Goal: Obtain resource: Obtain resource

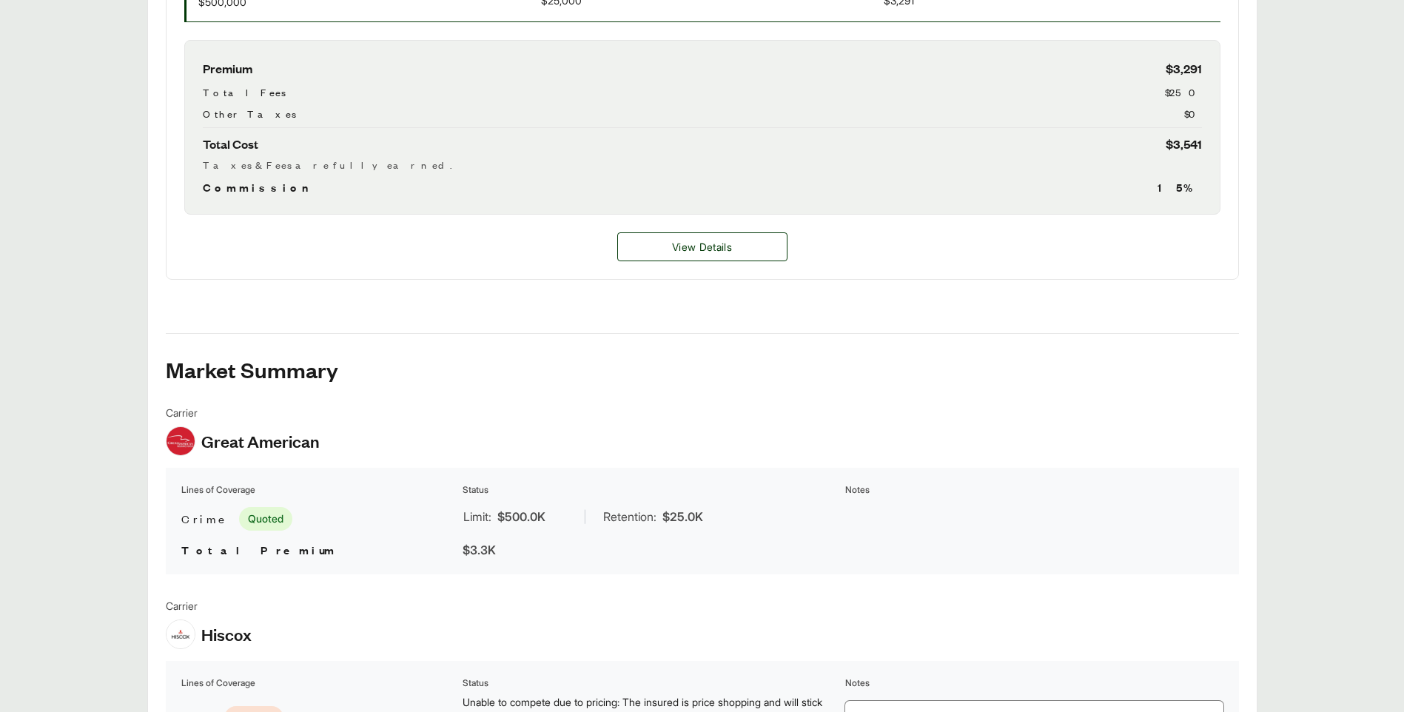
scroll to position [592, 0]
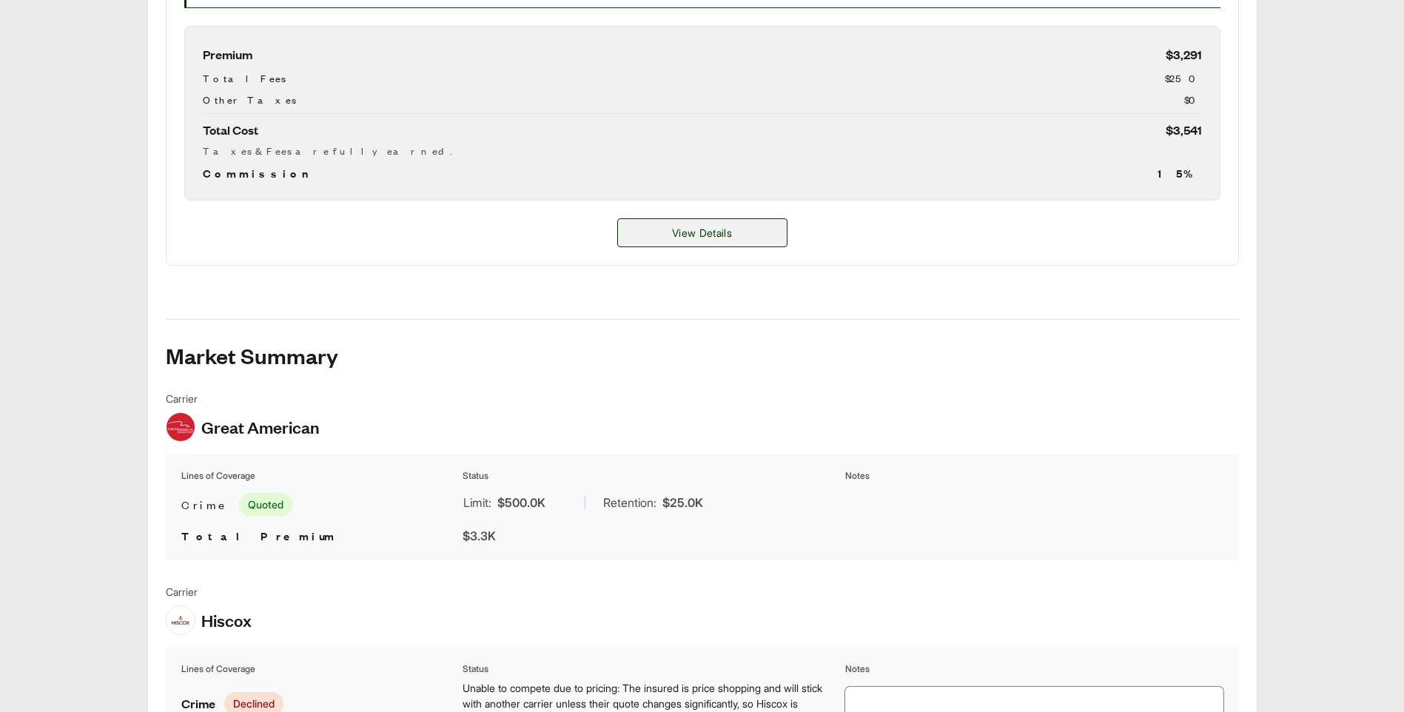
click at [699, 235] on span "View Details" at bounding box center [702, 233] width 60 height 16
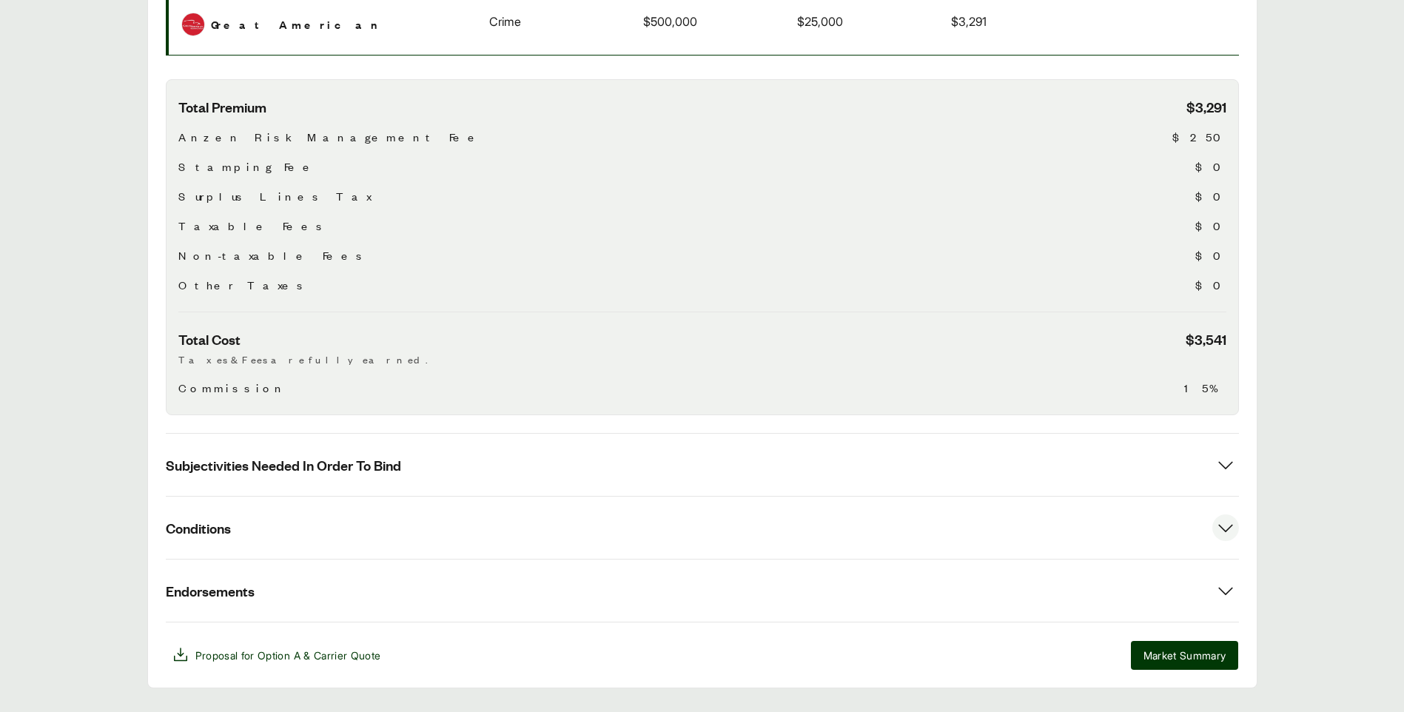
scroll to position [426, 0]
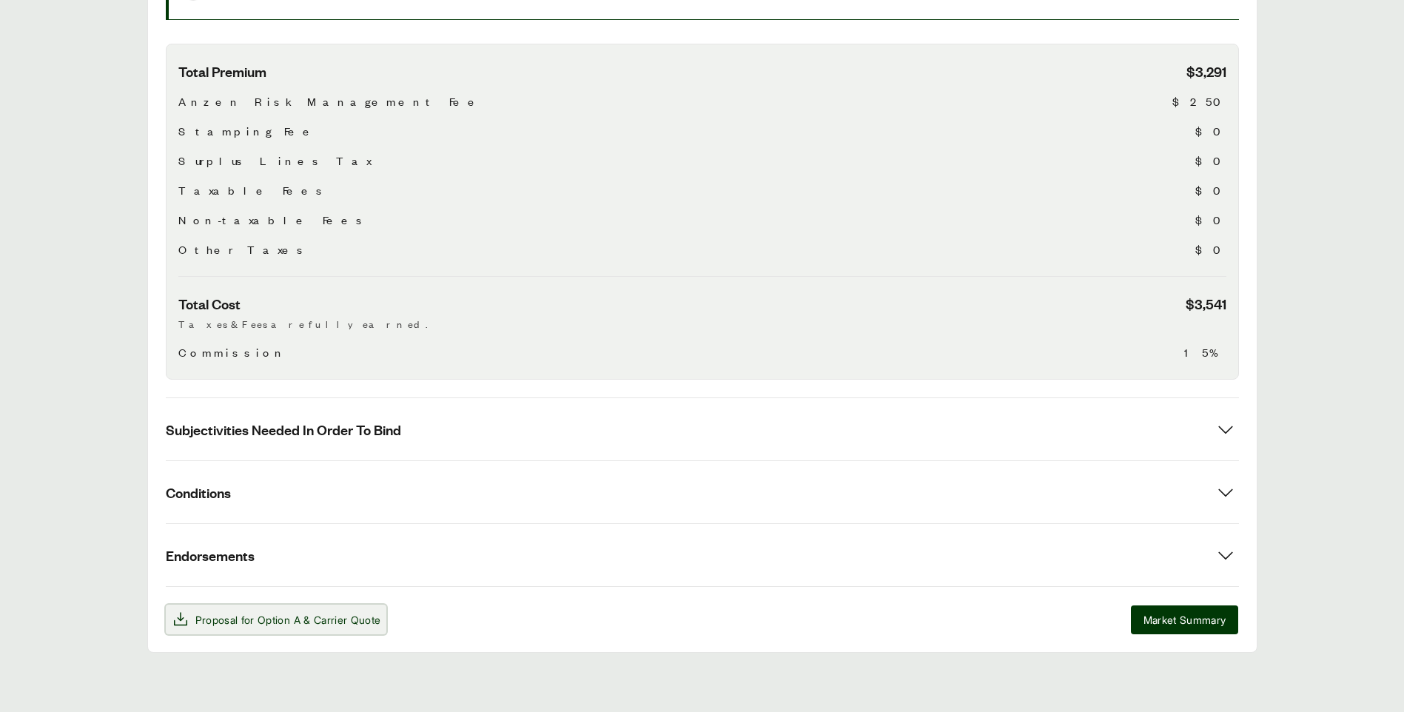
click at [224, 615] on span "Proposal for Option A & Carrier Quote" at bounding box center [288, 620] width 186 height 16
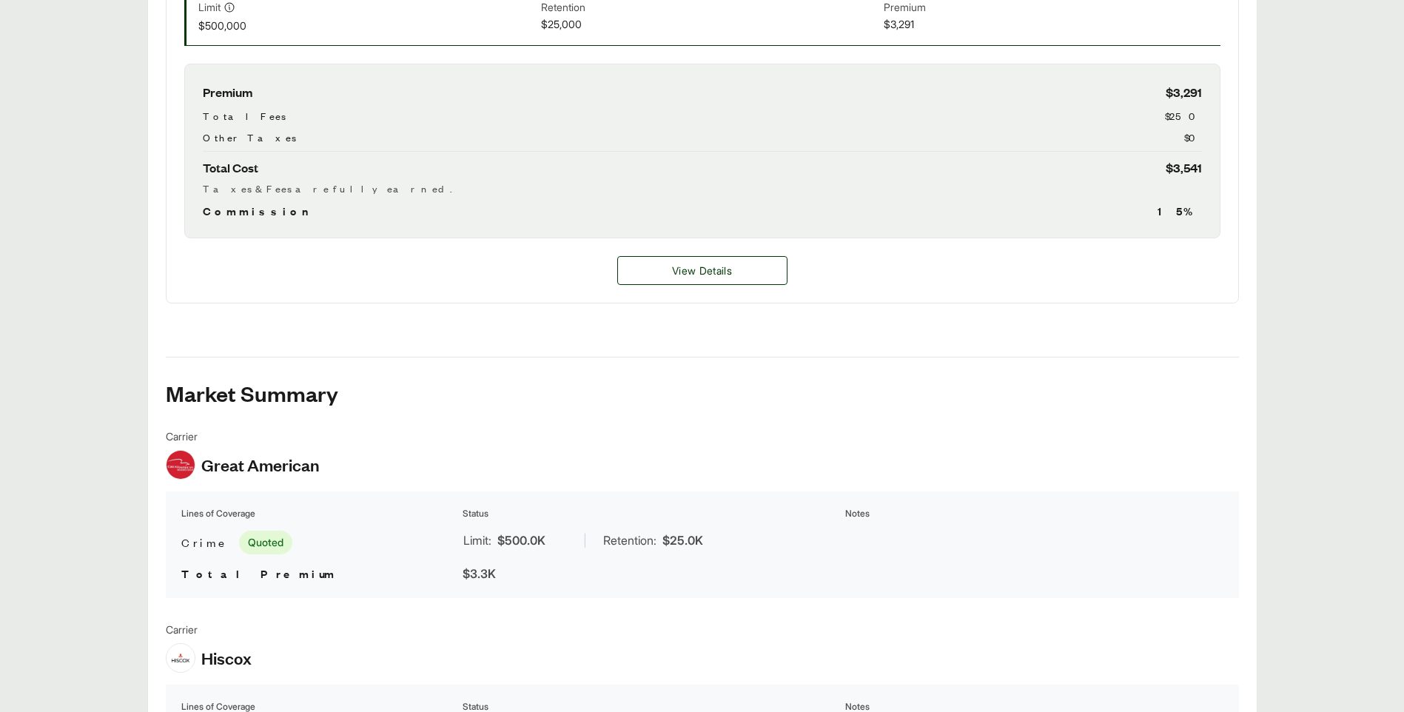
scroll to position [535, 0]
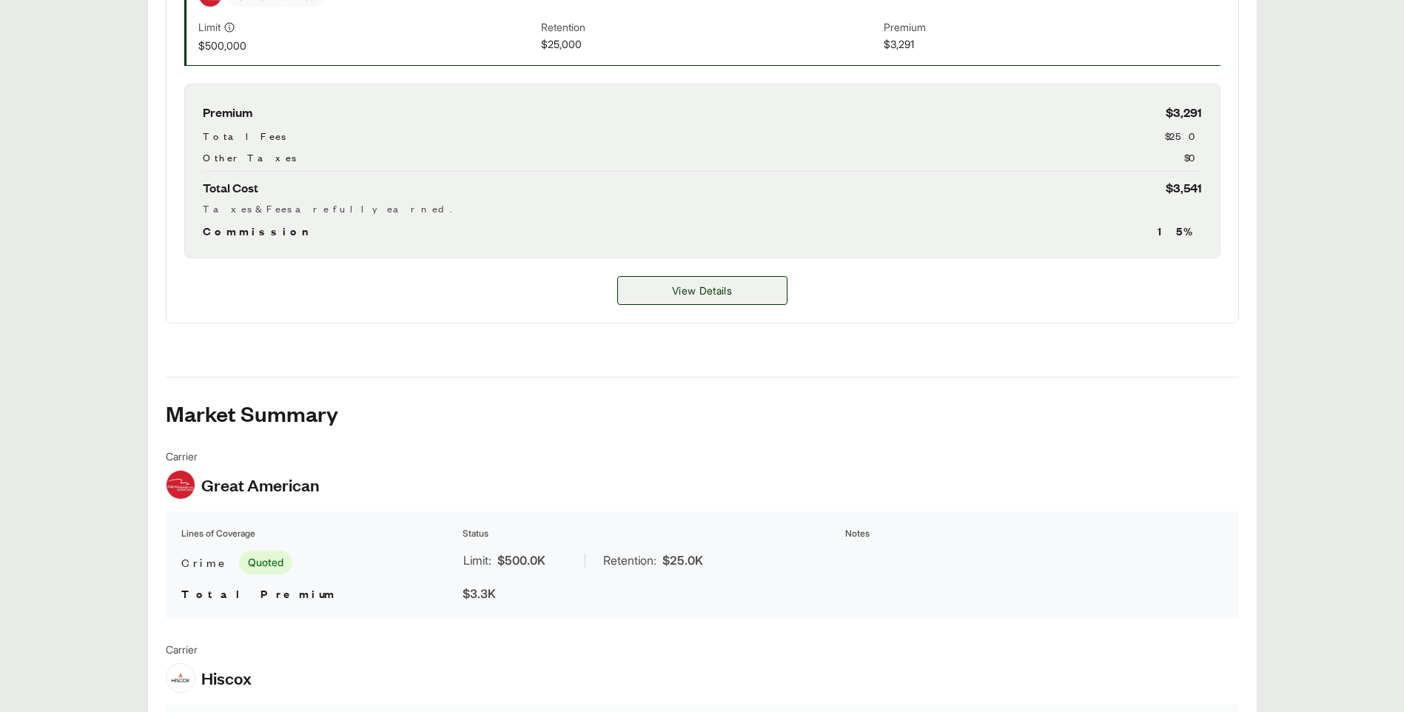
click at [672, 289] on span "View Details" at bounding box center [702, 291] width 60 height 16
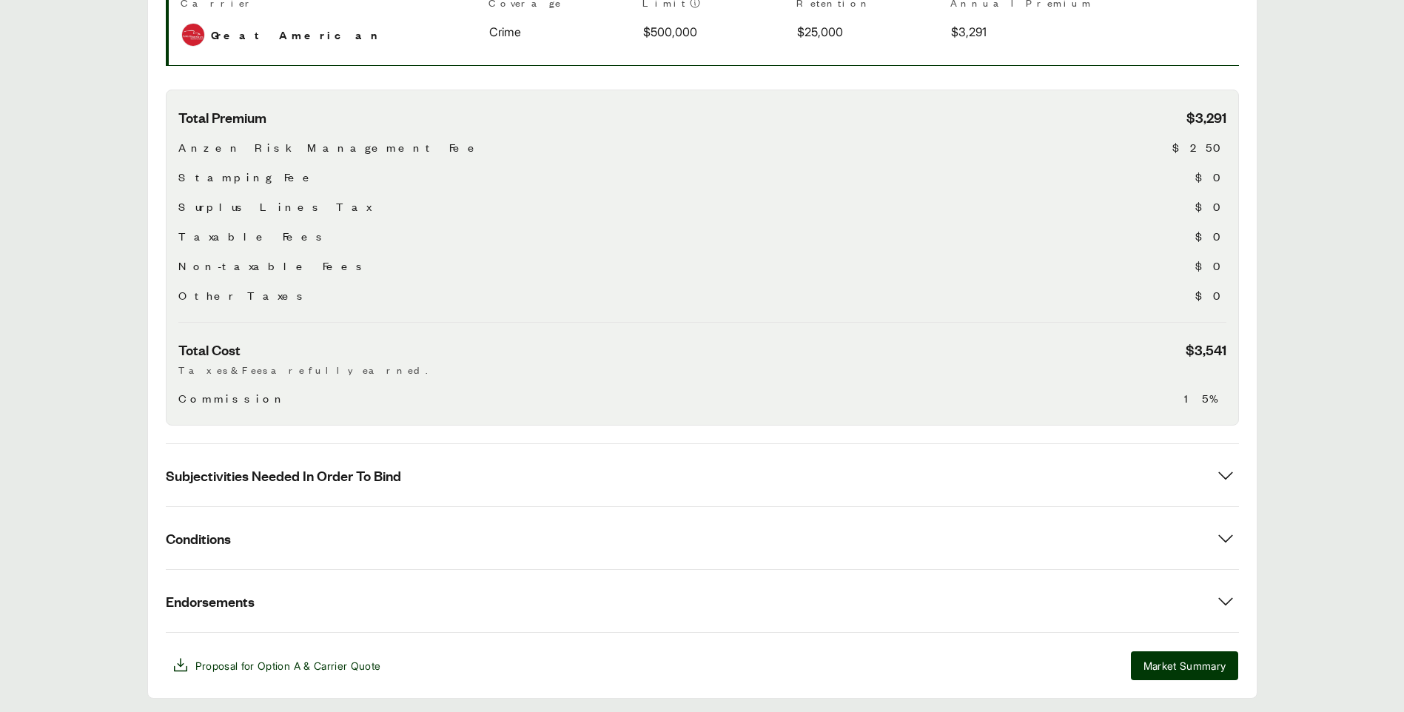
scroll to position [426, 0]
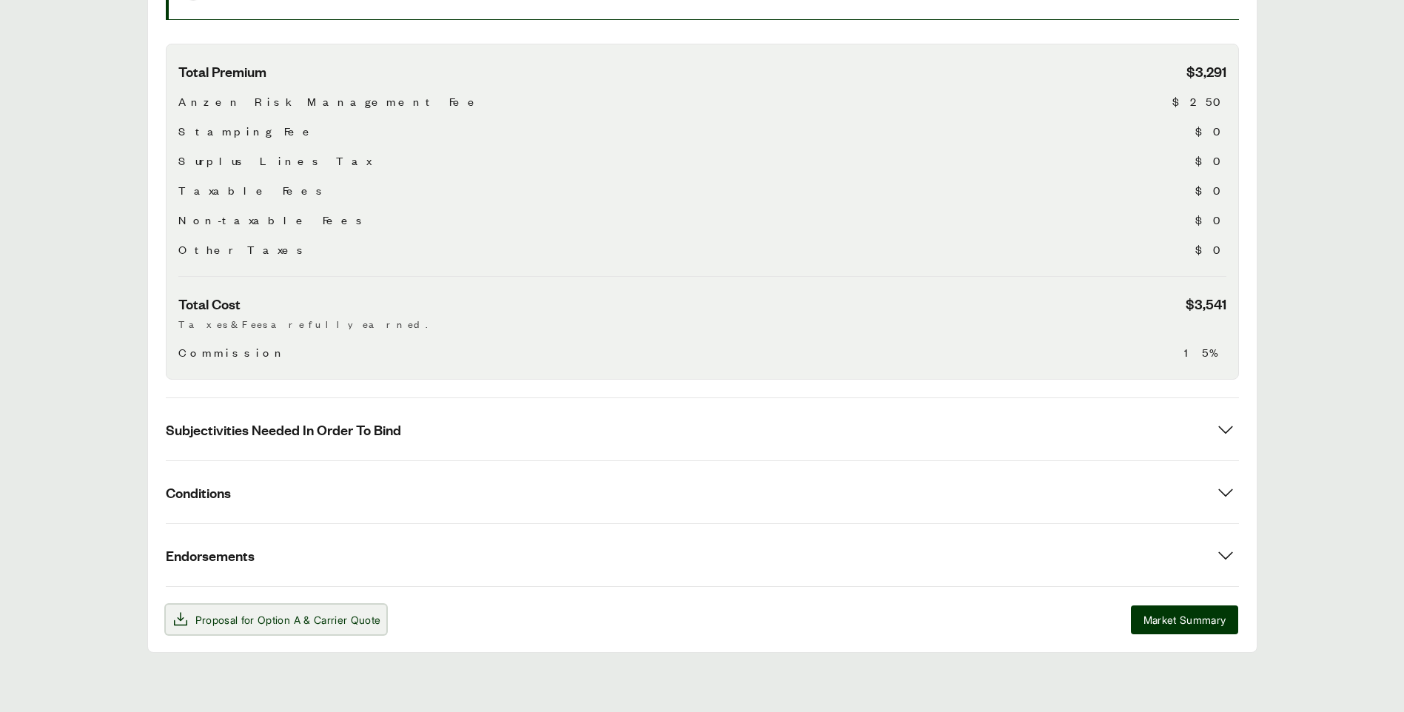
click at [312, 614] on span "& Carrier Quote" at bounding box center [342, 620] width 77 height 13
